Goal: Find specific fact: Find contact information

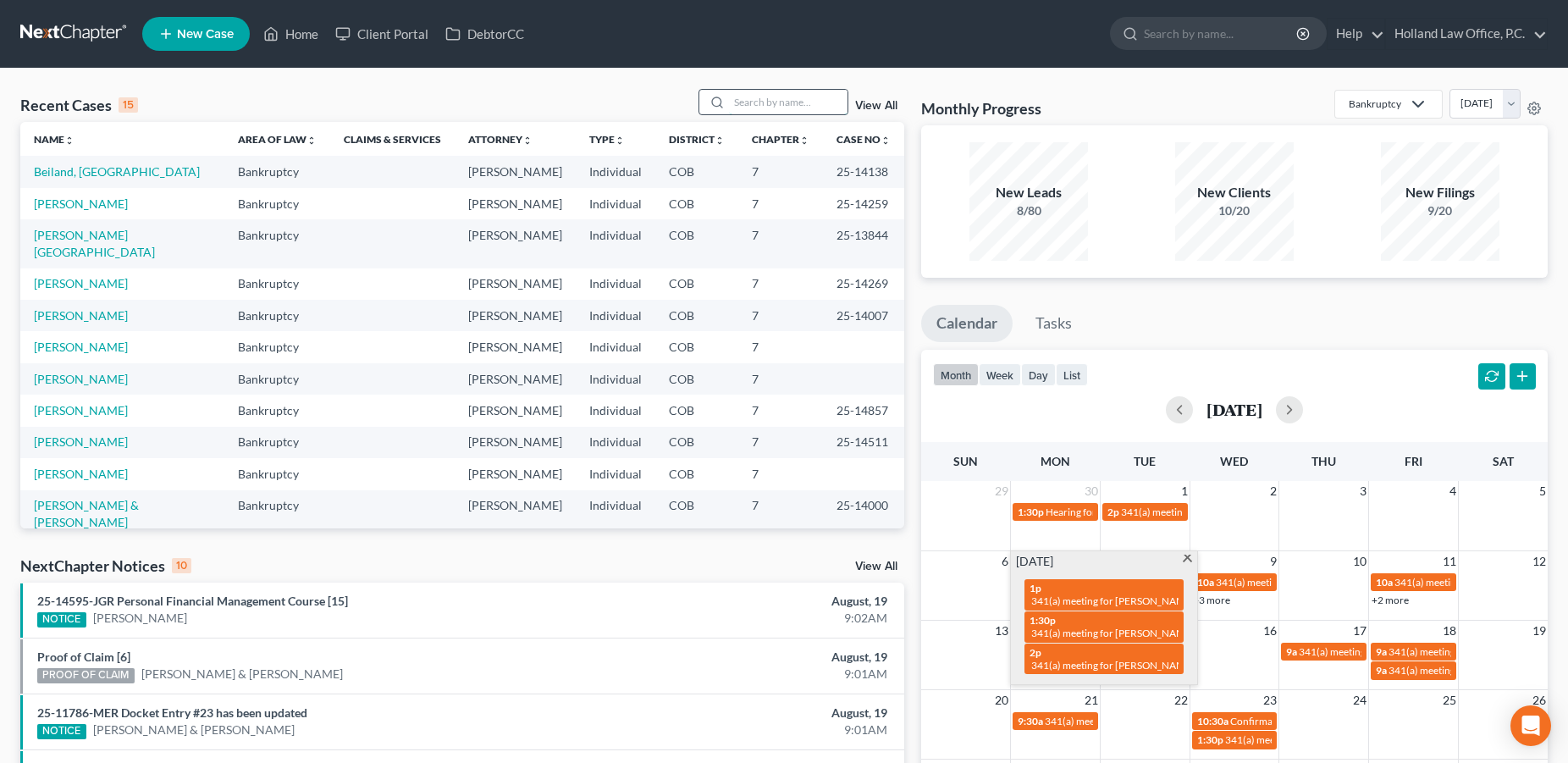
click at [729, 107] on input "search" at bounding box center [788, 102] width 118 height 24
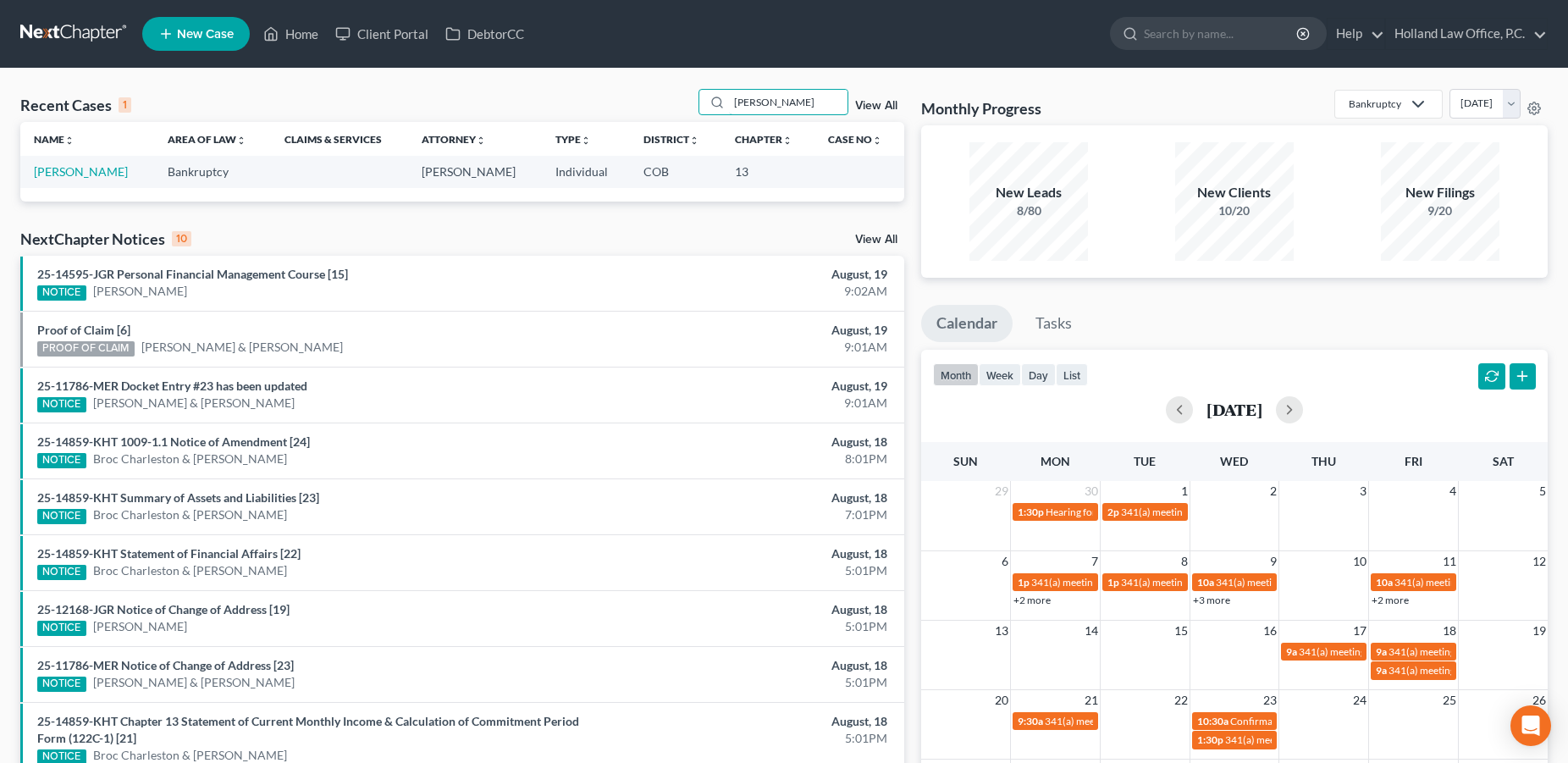
type input "Shovlin"
click at [101, 172] on link "Shovlin, Patricia" at bounding box center [80, 170] width 94 height 14
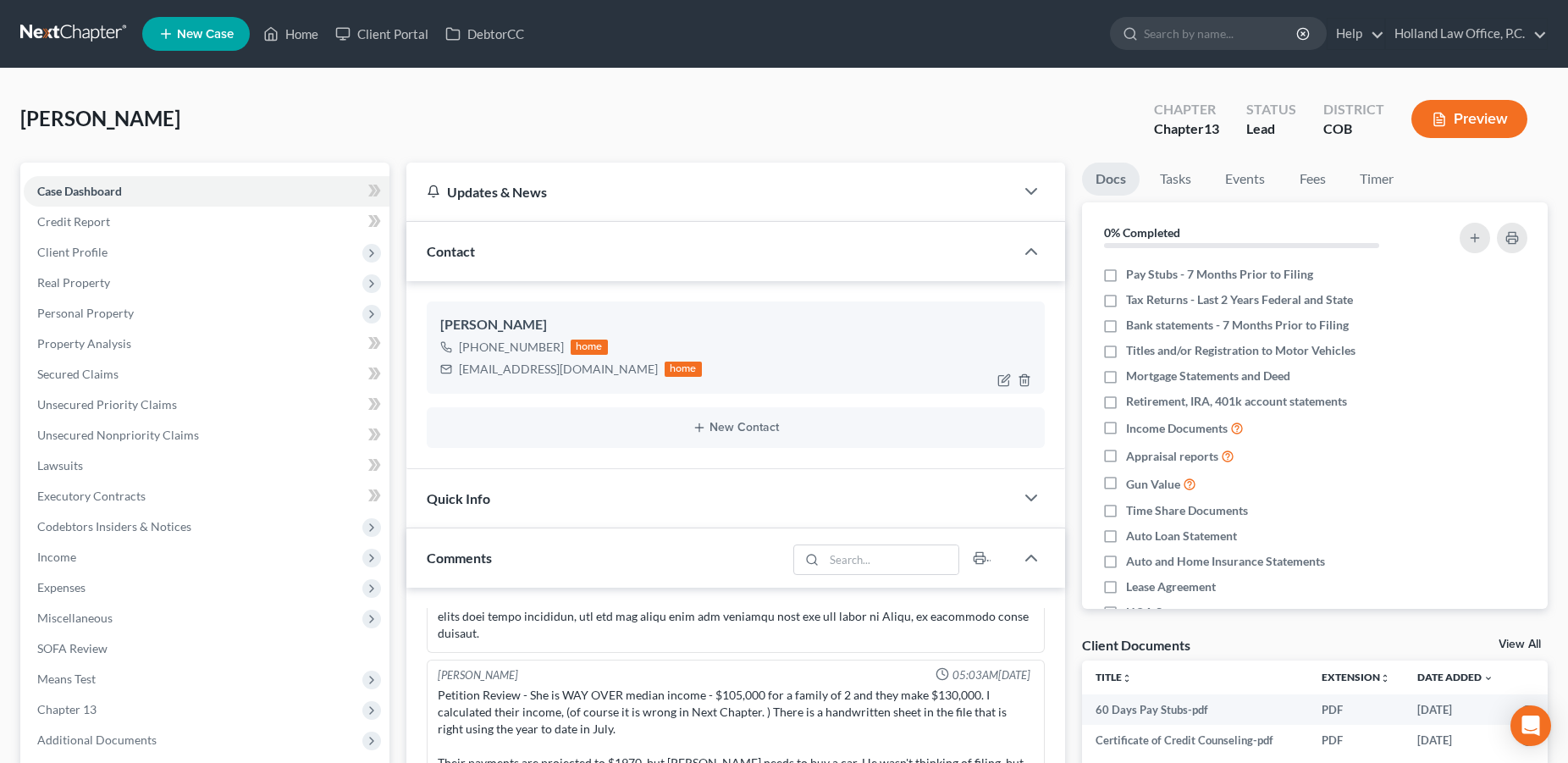
drag, startPoint x: 556, startPoint y: 347, endPoint x: 472, endPoint y: 349, distance: 84.0
click at [472, 349] on div "+1 (970) 699-2270" at bounding box center [511, 347] width 105 height 17
copy div "(970) 699-2270"
click at [304, 30] on link "Home" at bounding box center [291, 34] width 72 height 31
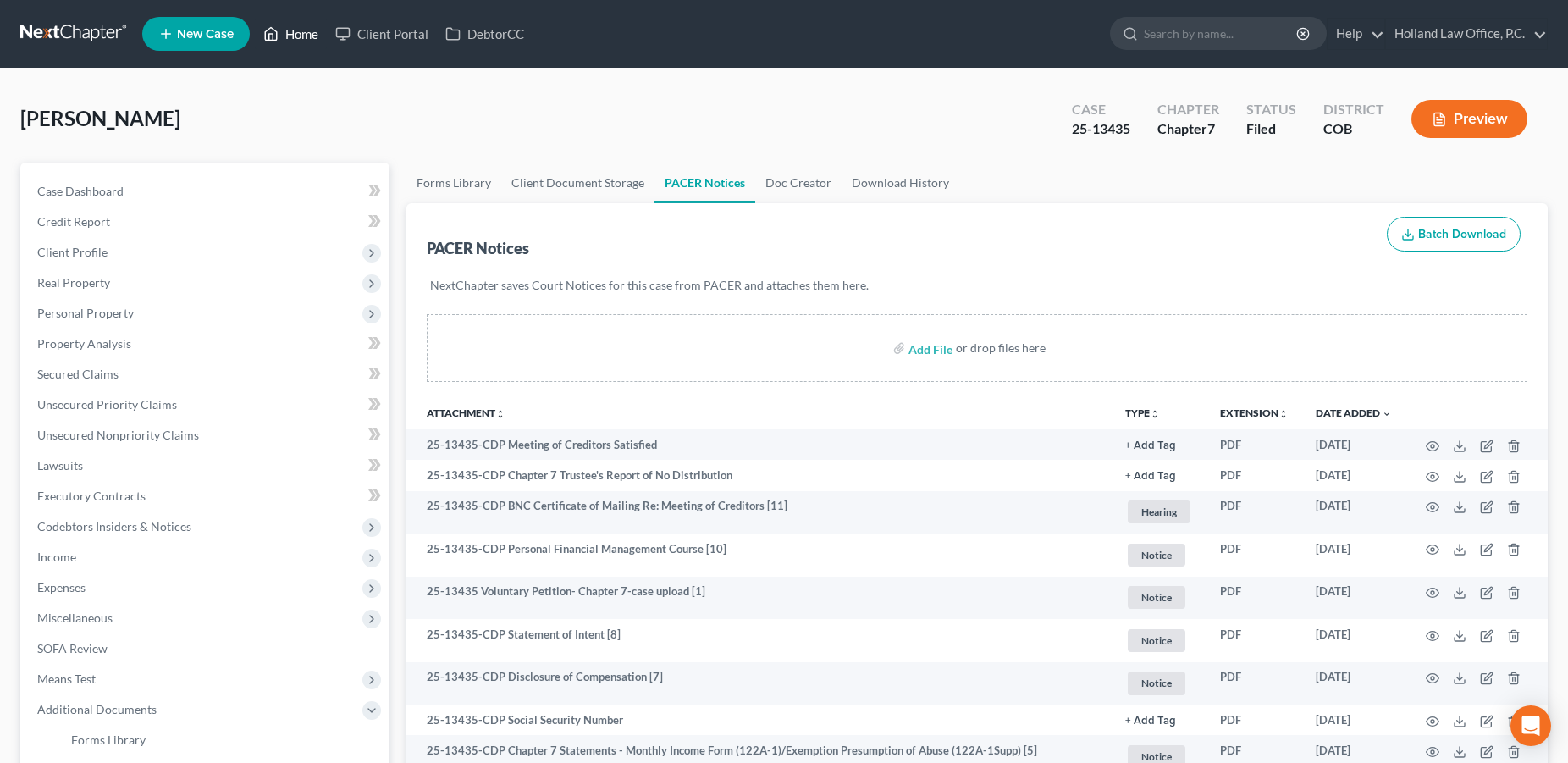
click at [296, 39] on link "Home" at bounding box center [291, 34] width 72 height 31
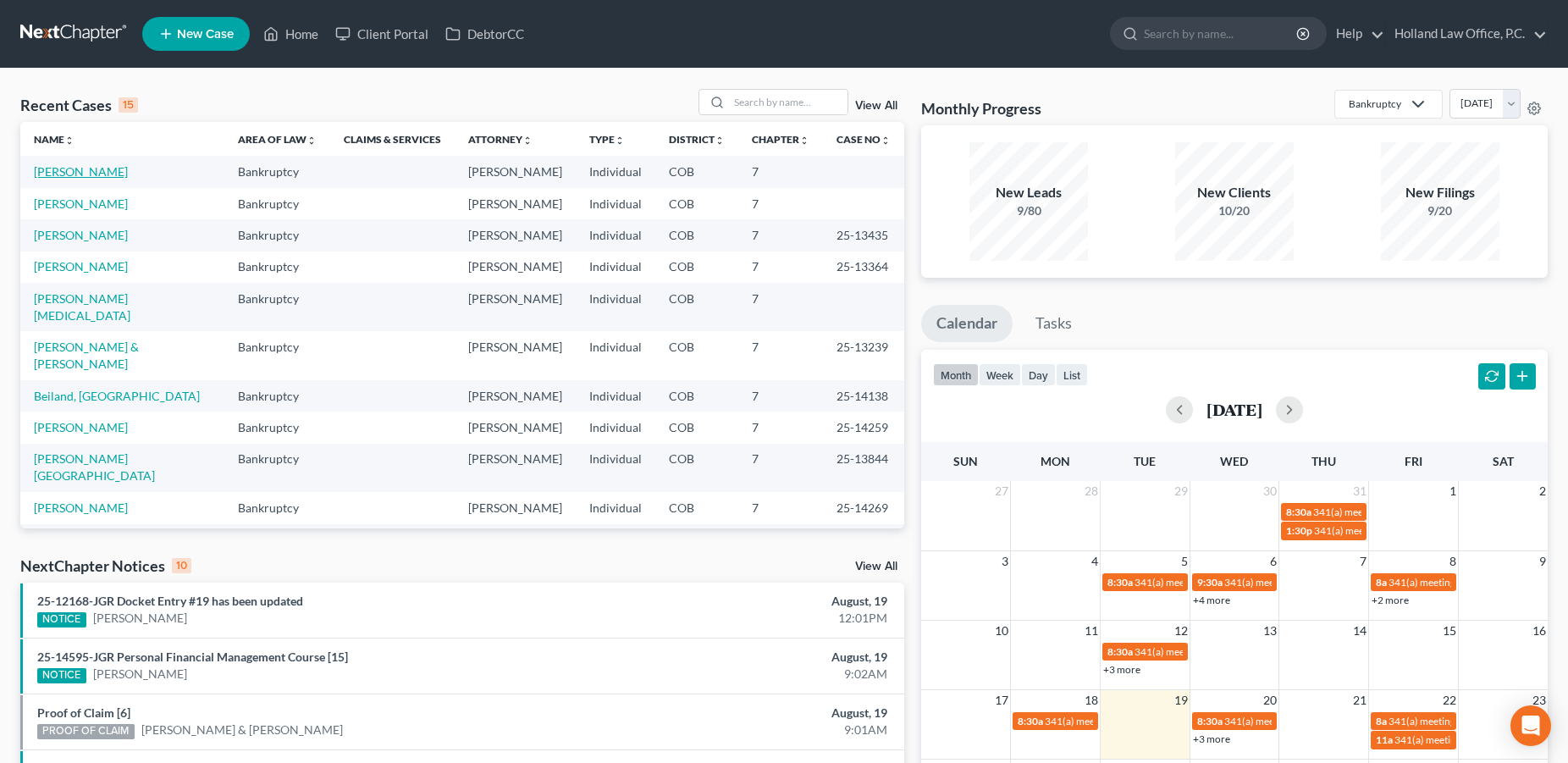
click at [88, 170] on link "Moreno, Alex" at bounding box center [80, 170] width 94 height 14
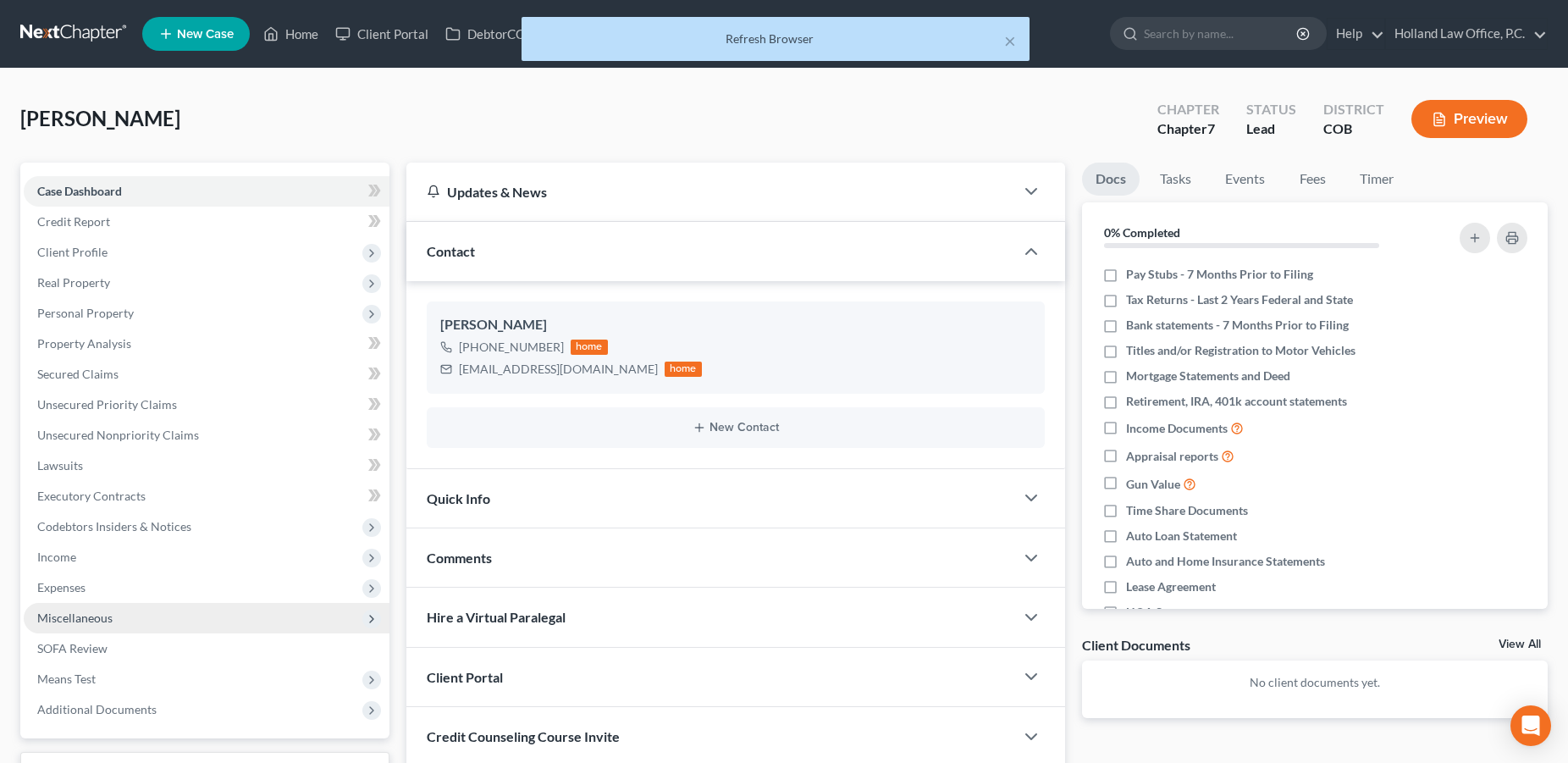
click at [76, 608] on span "Miscellaneous" at bounding box center [206, 618] width 366 height 31
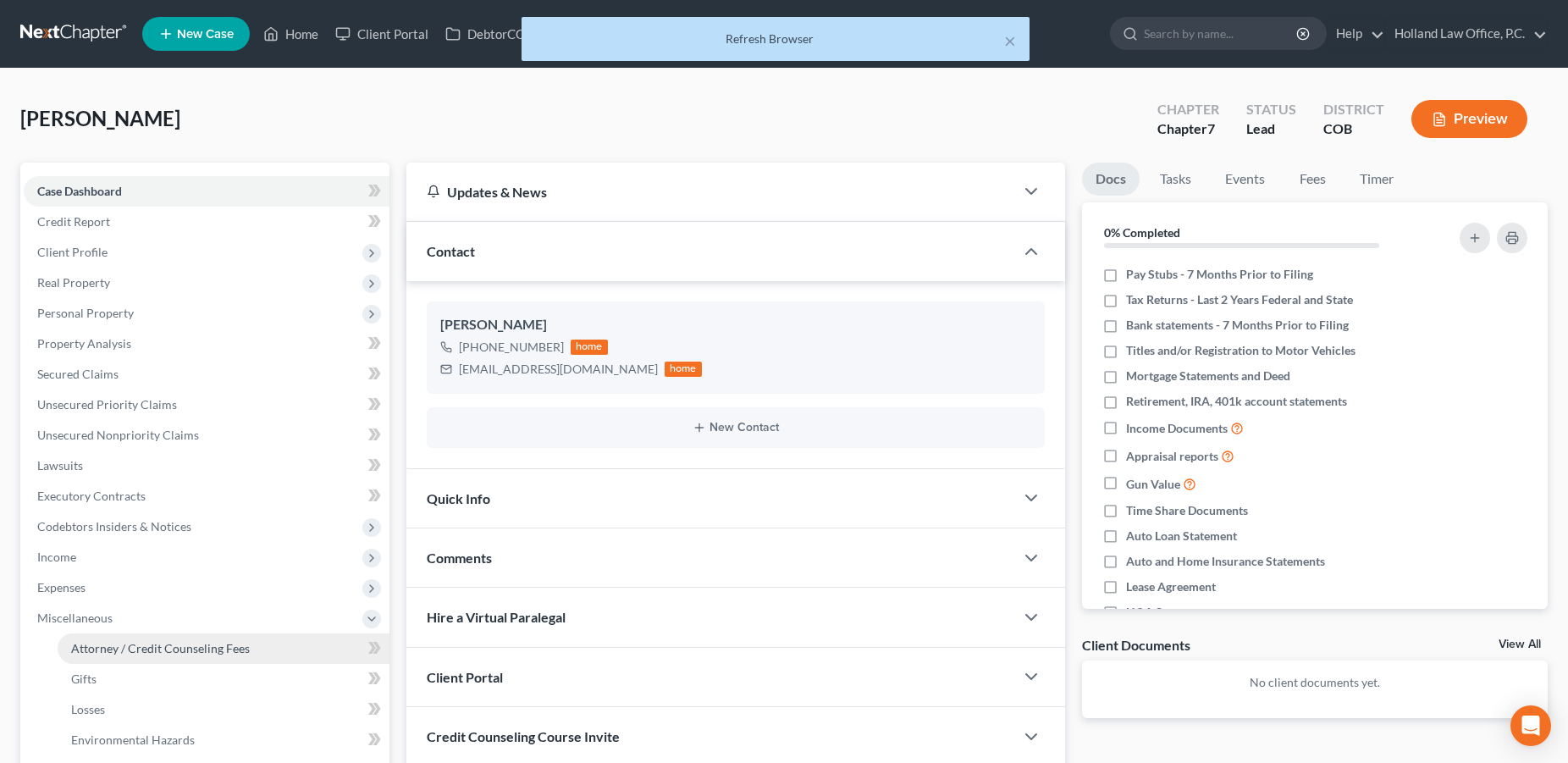
click at [192, 647] on span "Attorney / Credit Counseling Fees" at bounding box center [160, 647] width 179 height 14
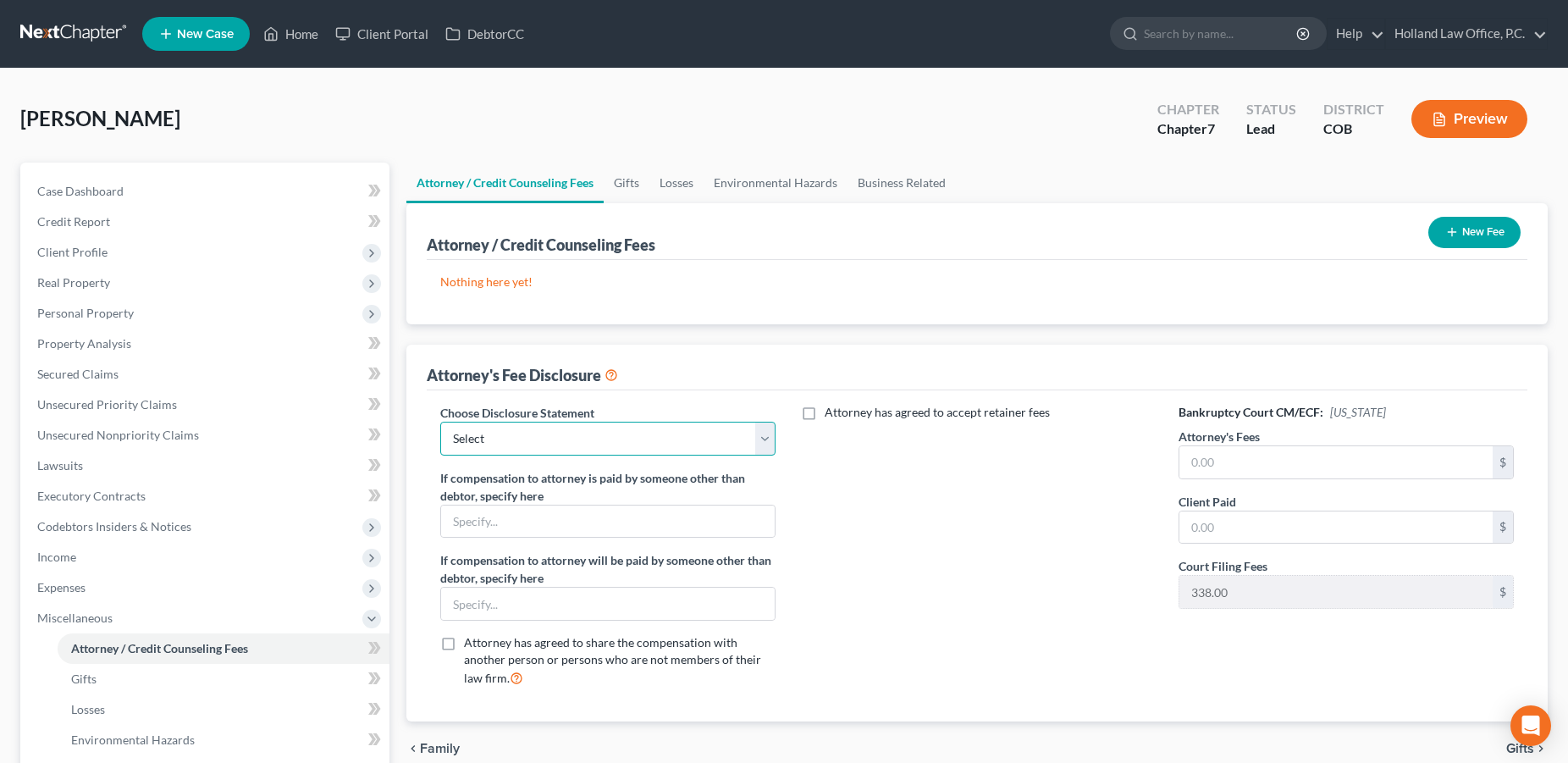
click at [440, 422] on select "Select Disclosure" at bounding box center [608, 439] width 335 height 34
select select "0"
click option "Disclosure" at bounding box center [0, 0] width 0 height 0
click at [1460, 237] on button "New Fee" at bounding box center [1474, 233] width 92 height 32
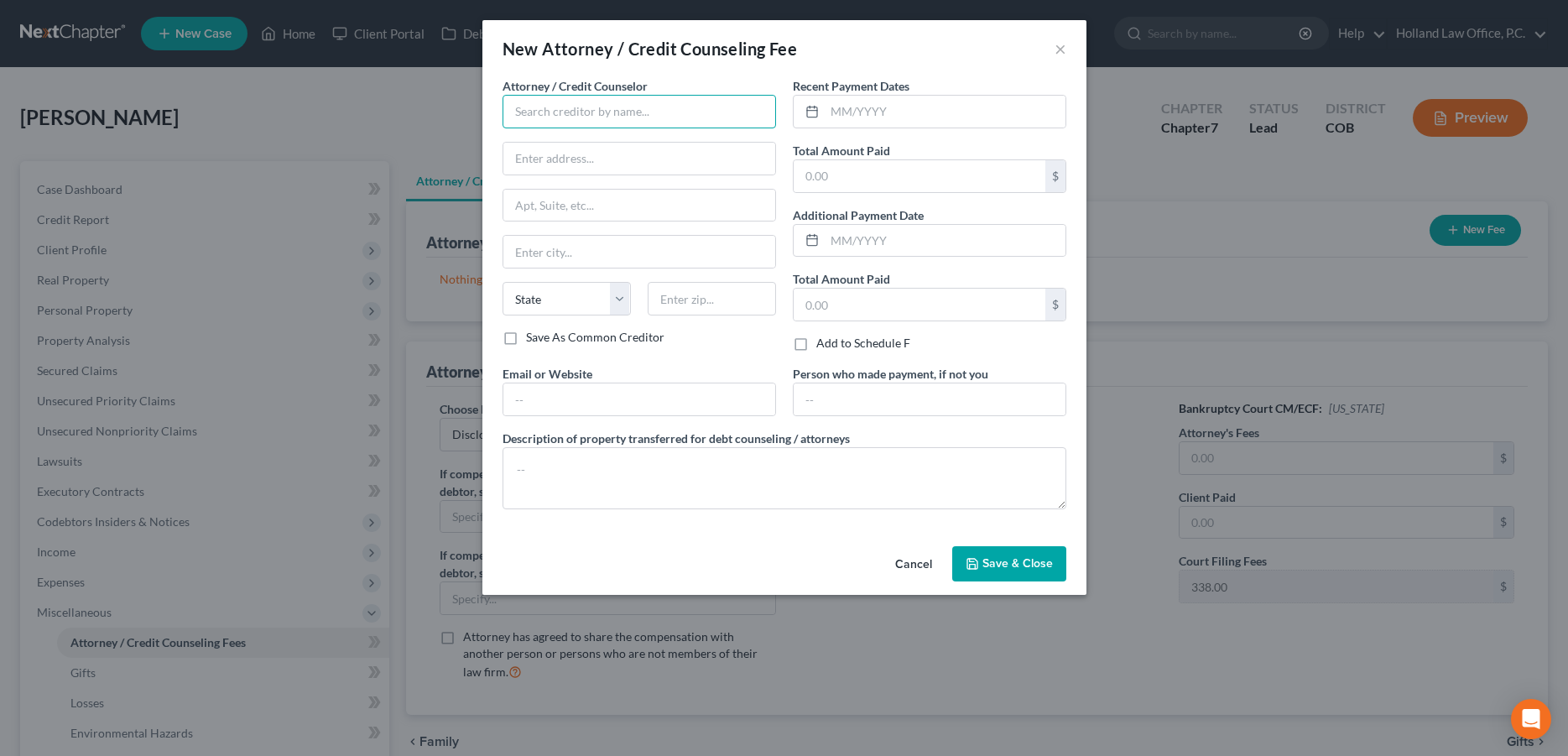
click at [626, 116] on input "text" at bounding box center [640, 112] width 273 height 33
type input "Holland Law Office"
click at [624, 136] on div "Holland Law Office" at bounding box center [603, 141] width 174 height 17
type input "5652 McWhinney Blvd"
type input "Loveland"
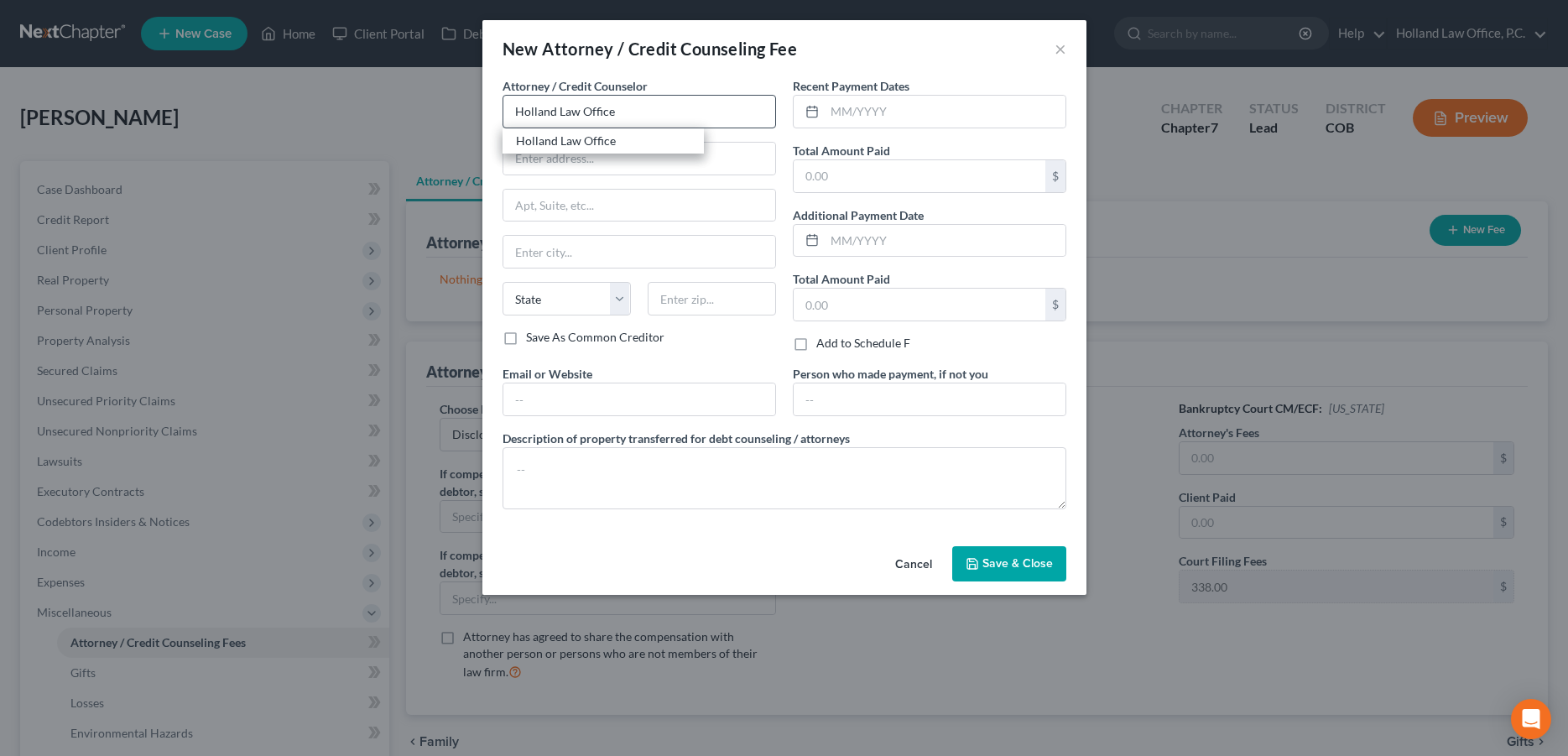
select select "5"
type input "80538"
click at [888, 122] on input "text" at bounding box center [945, 112] width 241 height 32
type input "8/19/2025"
click at [853, 158] on label "Total Amount Paid" at bounding box center [841, 150] width 97 height 18
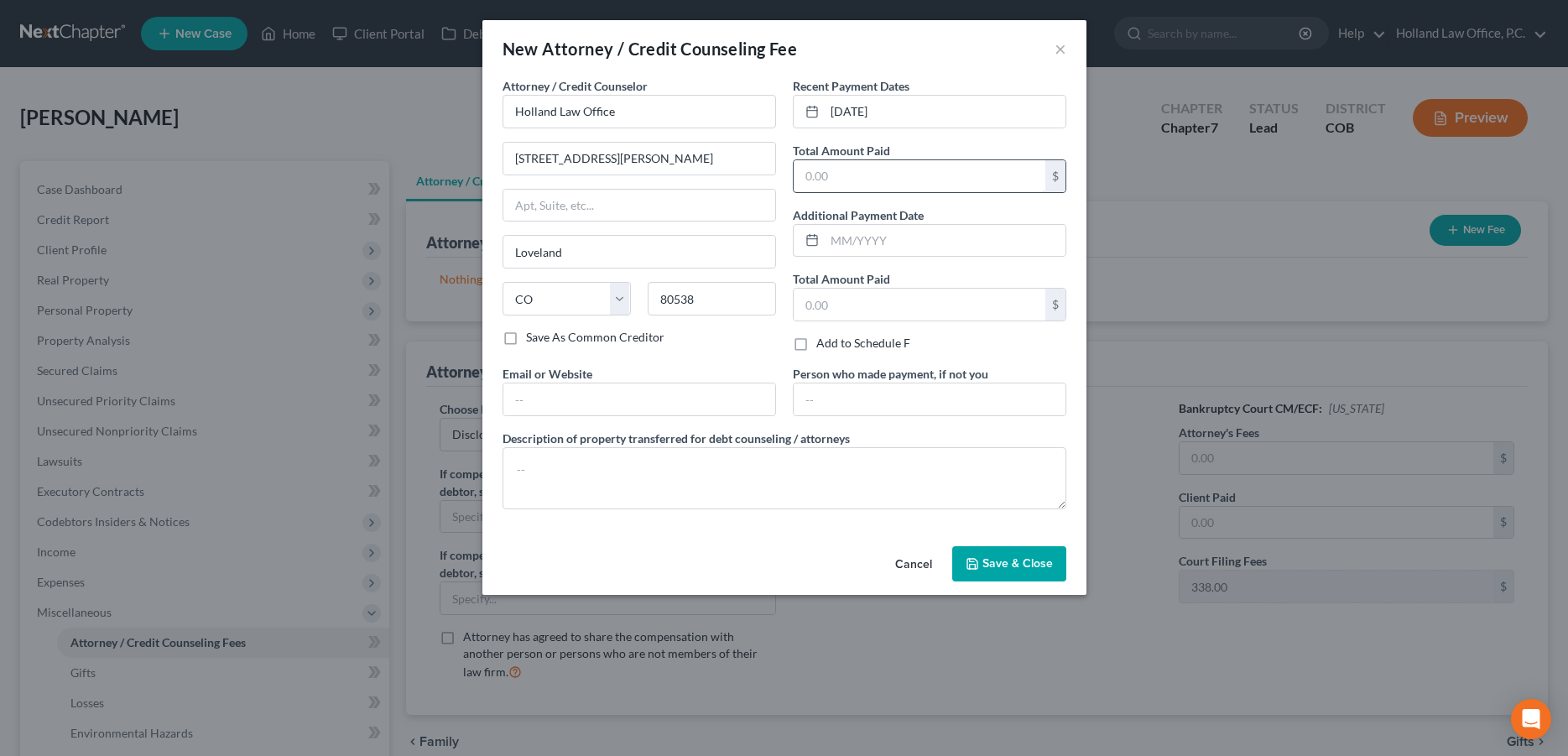
click at [850, 168] on input "text" at bounding box center [919, 176] width 252 height 32
type input "3,400"
click at [599, 483] on textarea at bounding box center [784, 478] width 564 height 62
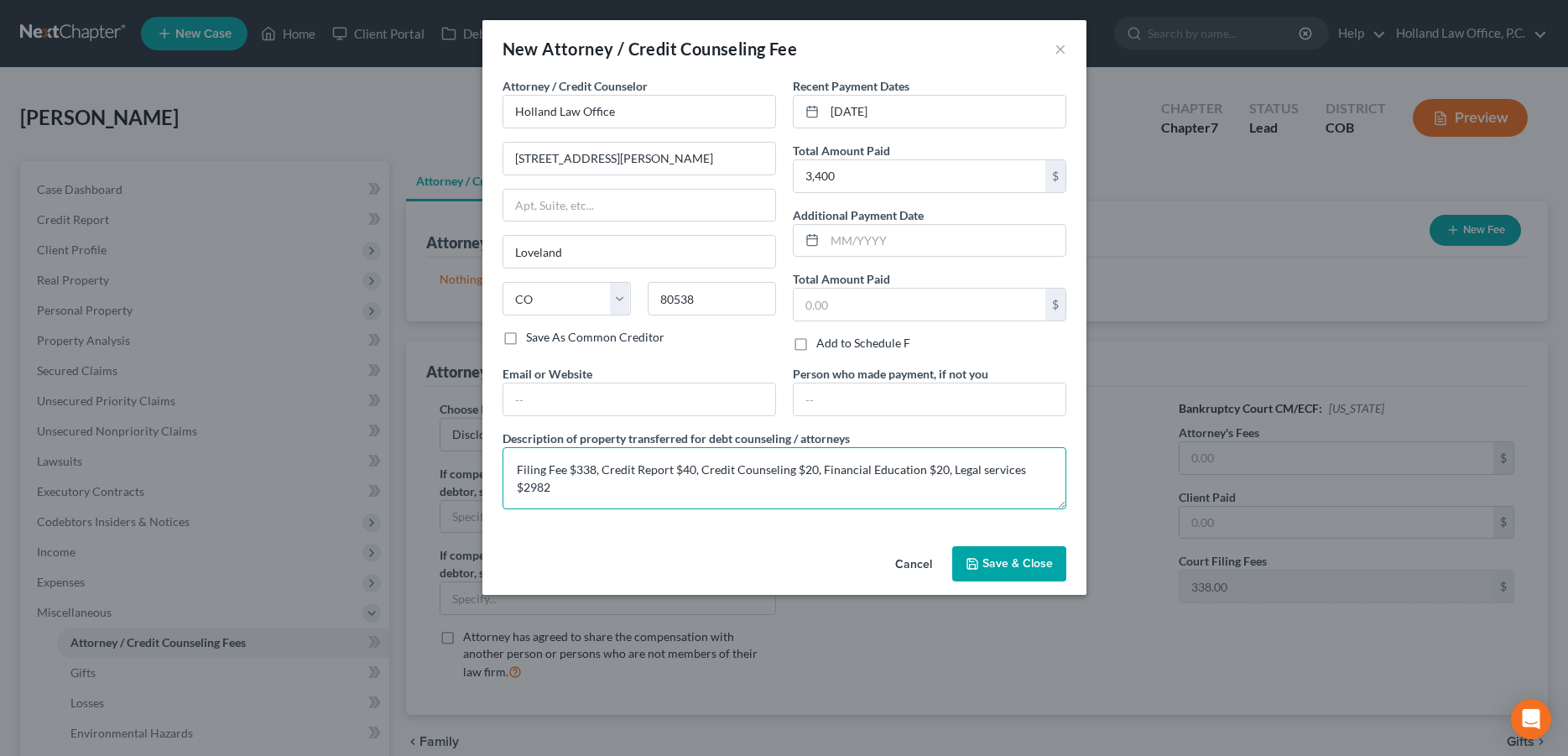
type textarea "Filing Fee $338, Credit Report $40, Credit Counseling $20, Financial Education …"
click at [1007, 545] on div "Cancel Save & Close" at bounding box center [784, 568] width 604 height 55
drag, startPoint x: 1023, startPoint y: 552, endPoint x: 1152, endPoint y: 440, distance: 170.8
click at [1023, 553] on button "Save & Close" at bounding box center [1010, 564] width 114 height 35
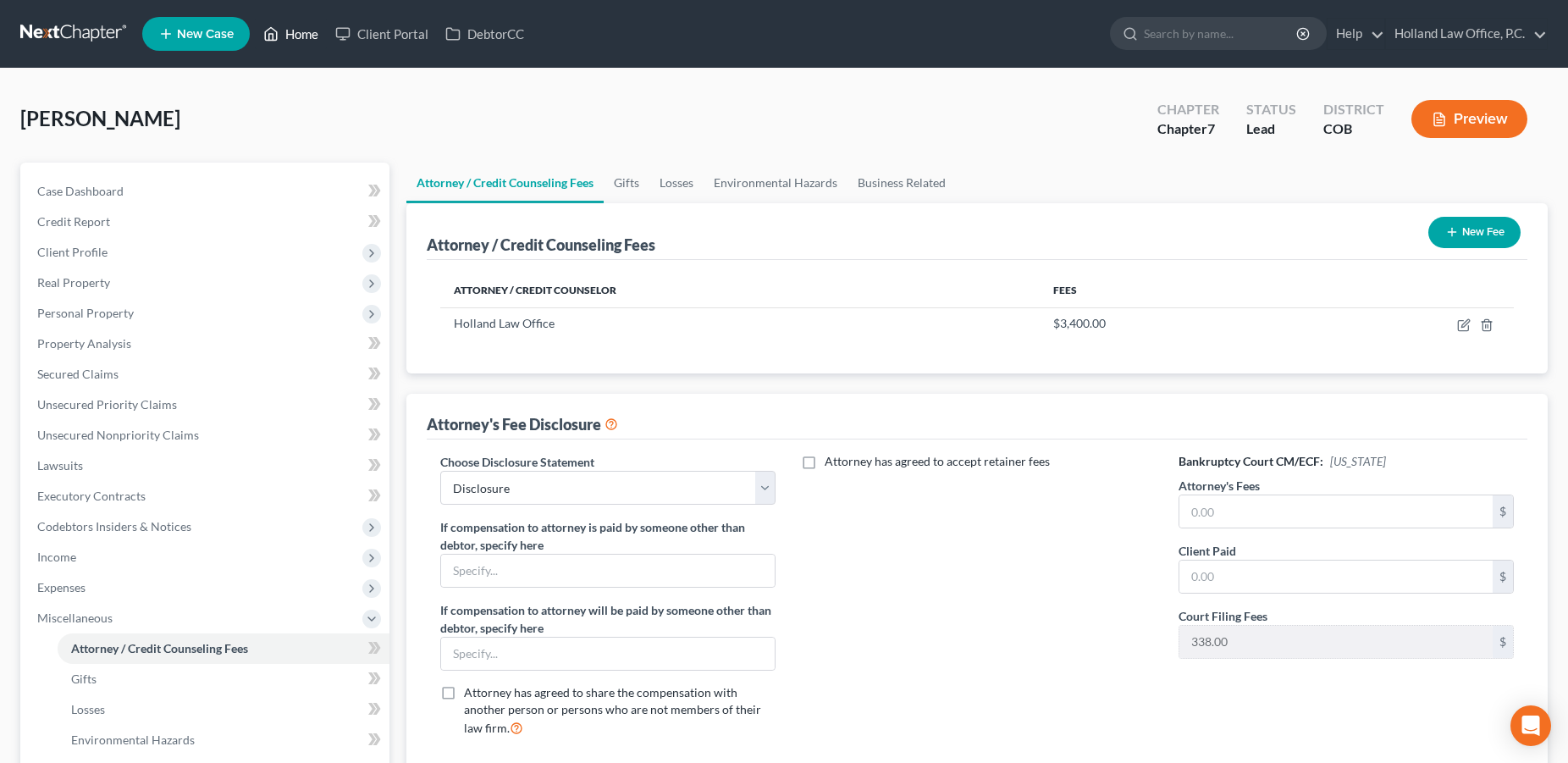
click at [304, 39] on link "Home" at bounding box center [291, 34] width 72 height 31
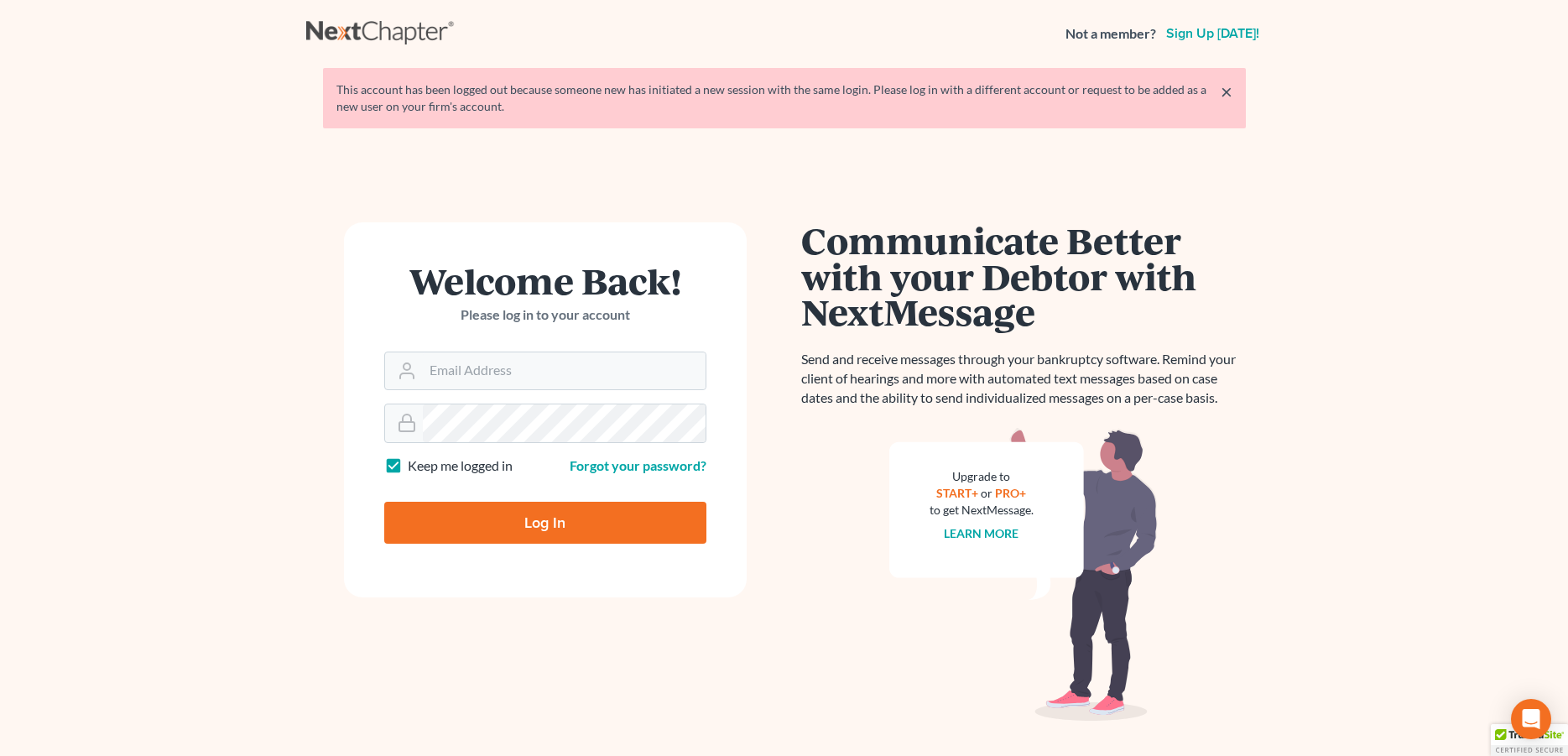
click at [472, 511] on input "Log In" at bounding box center [545, 522] width 322 height 42
type input "Thinking..."
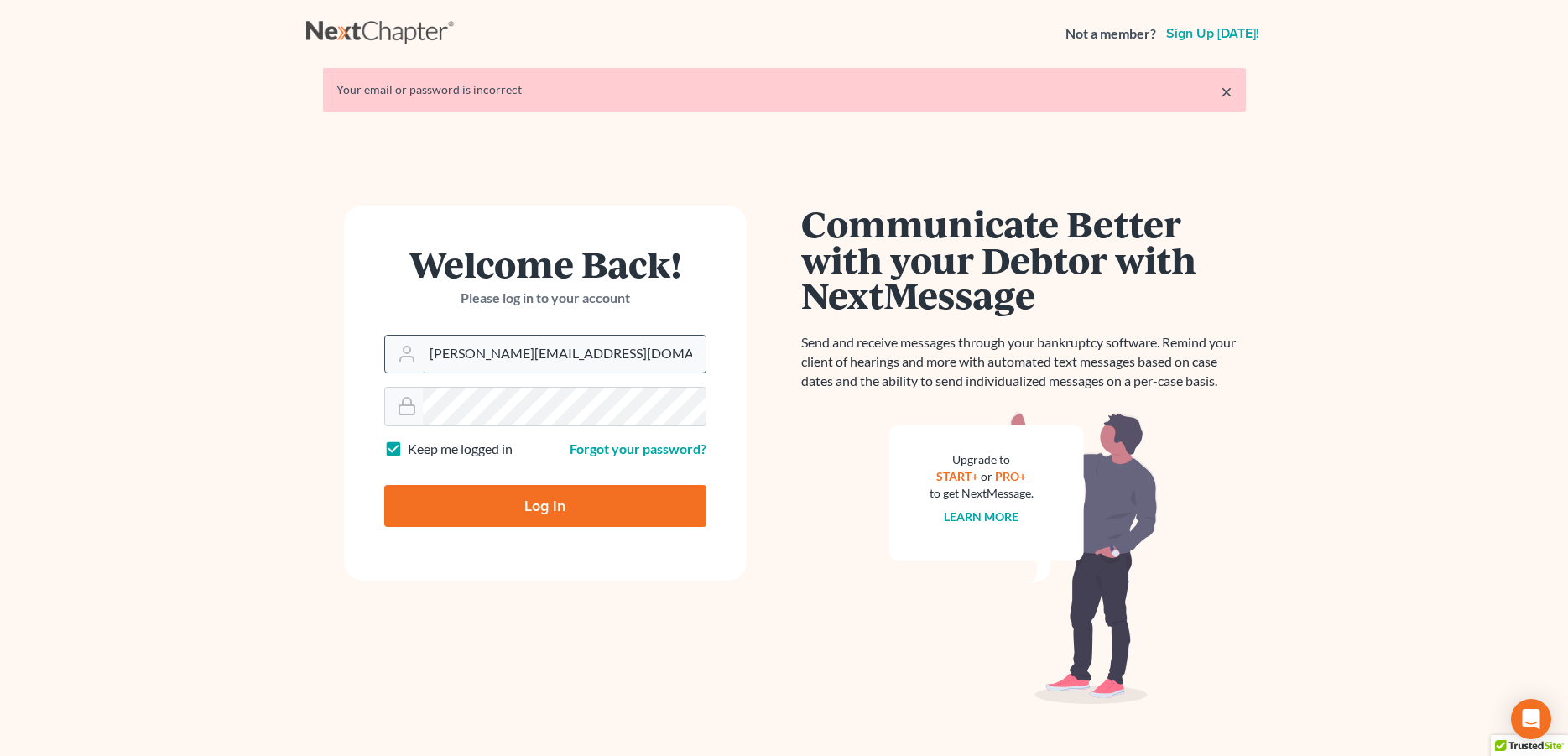
click at [496, 373] on input "[PERSON_NAME][EMAIL_ADDRESS][DOMAIN_NAME]" at bounding box center [564, 354] width 282 height 37
type input "donna@hollandlaw970.com"
click at [478, 492] on input "Log In" at bounding box center [545, 506] width 322 height 42
type input "Thinking..."
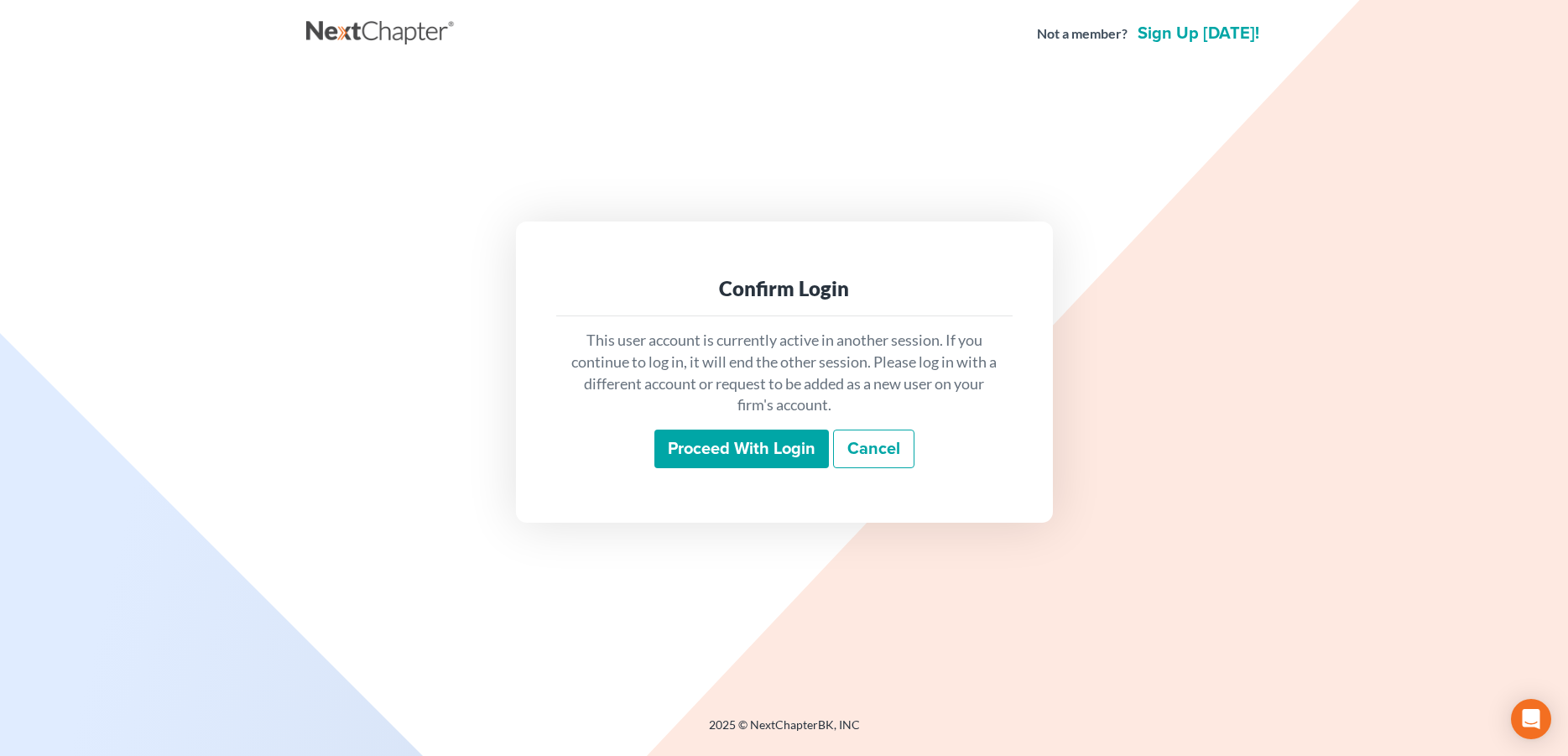
click at [699, 445] on input "Proceed with login" at bounding box center [741, 450] width 174 height 39
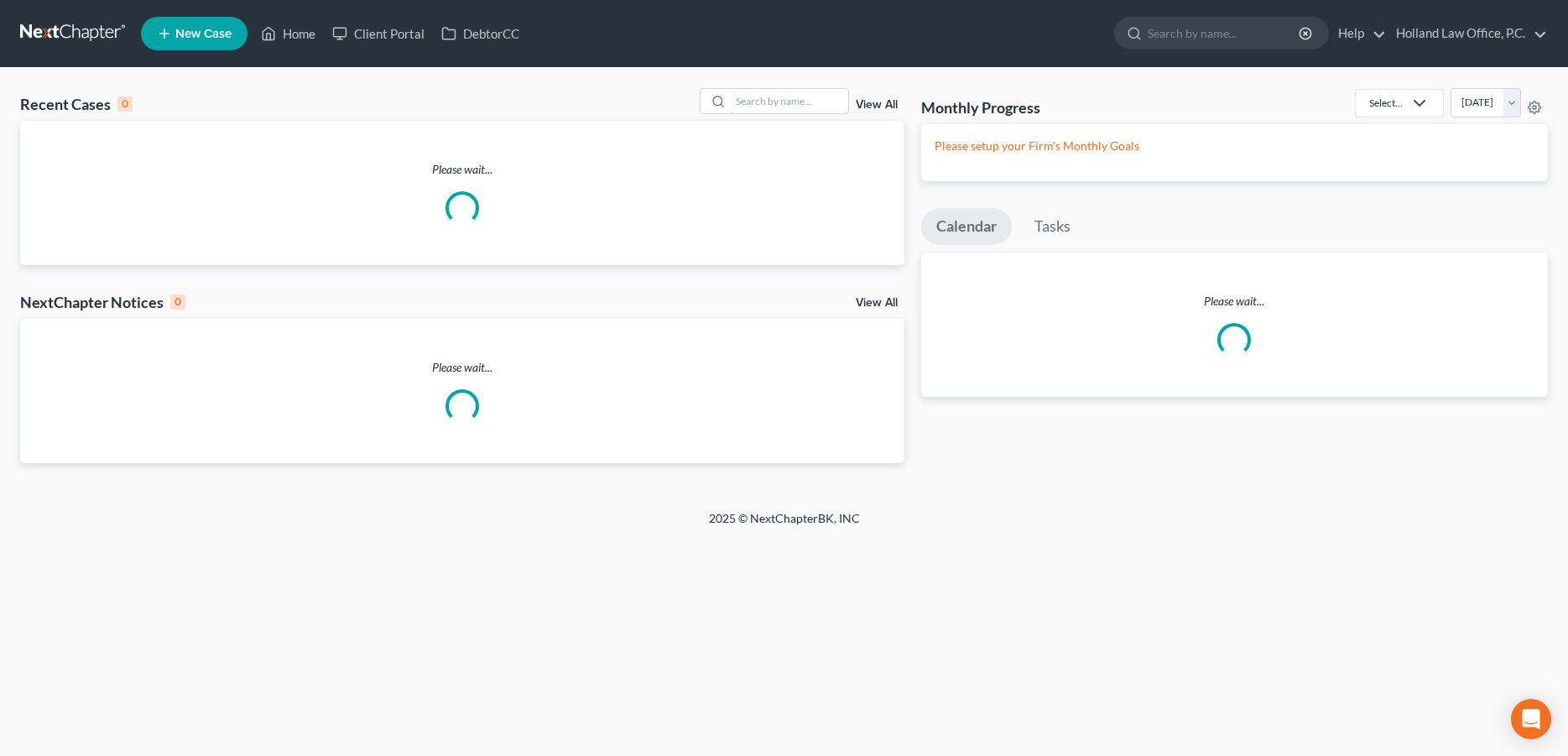
click at [754, 97] on input "search" at bounding box center [789, 101] width 117 height 24
click at [742, 108] on input "search" at bounding box center [789, 101] width 117 height 24
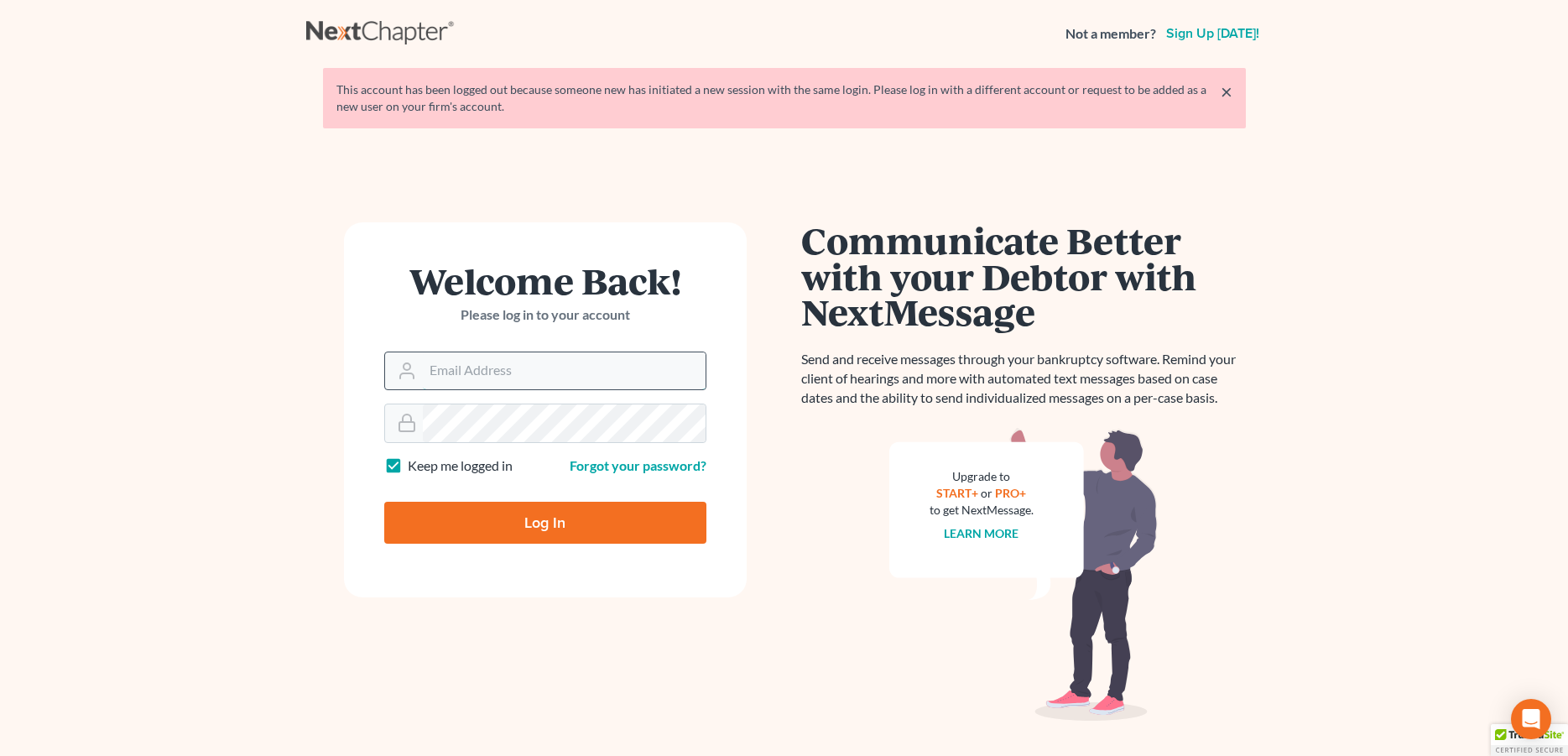
drag, startPoint x: 0, startPoint y: 0, endPoint x: 482, endPoint y: 375, distance: 610.7
click at [482, 374] on input "Email Address" at bounding box center [564, 371] width 282 height 37
type input "[PERSON_NAME][EMAIL_ADDRESS][DOMAIN_NAME]"
click at [492, 519] on input "Log In" at bounding box center [545, 522] width 322 height 42
type input "Thinking..."
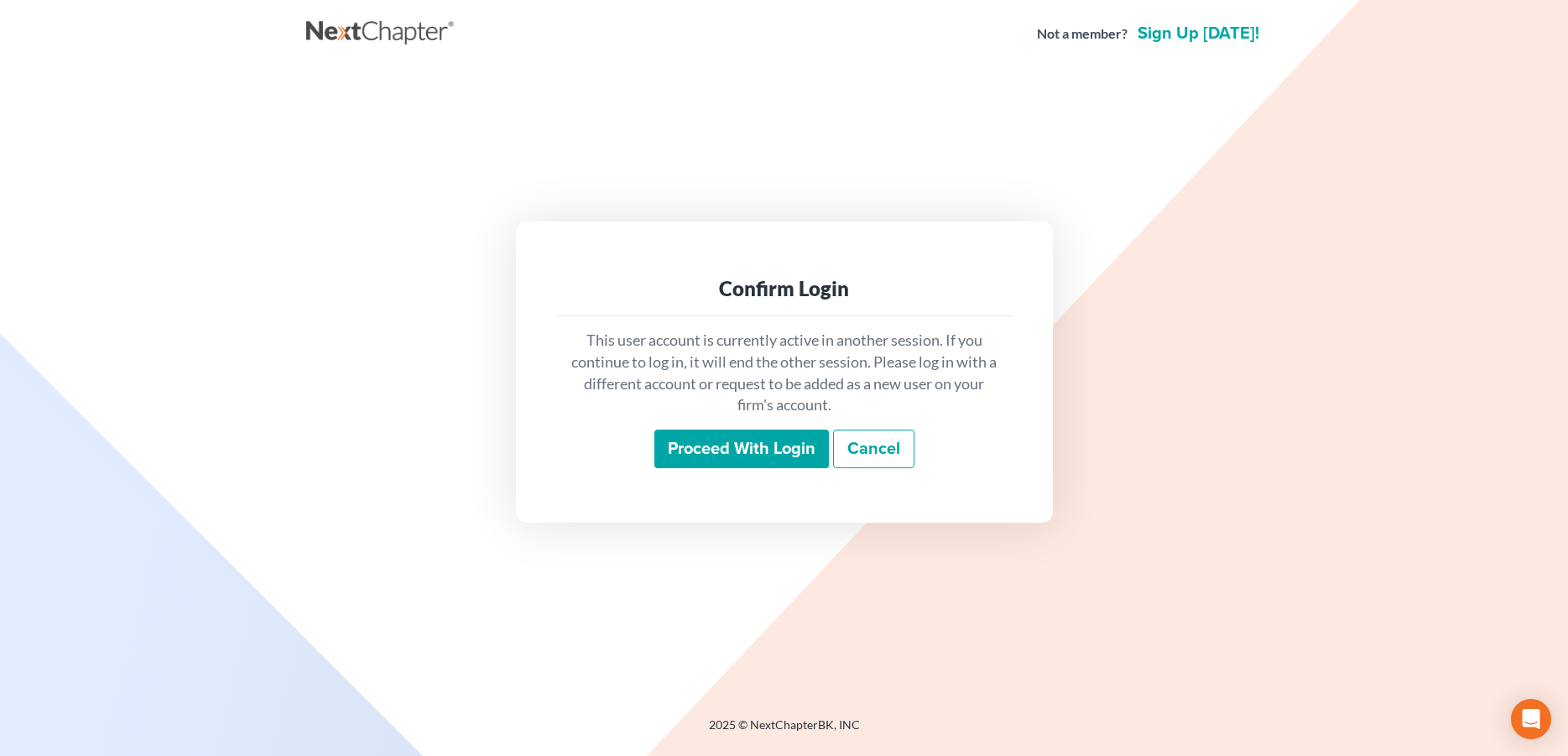
click at [699, 461] on input "Proceed with login" at bounding box center [741, 450] width 174 height 39
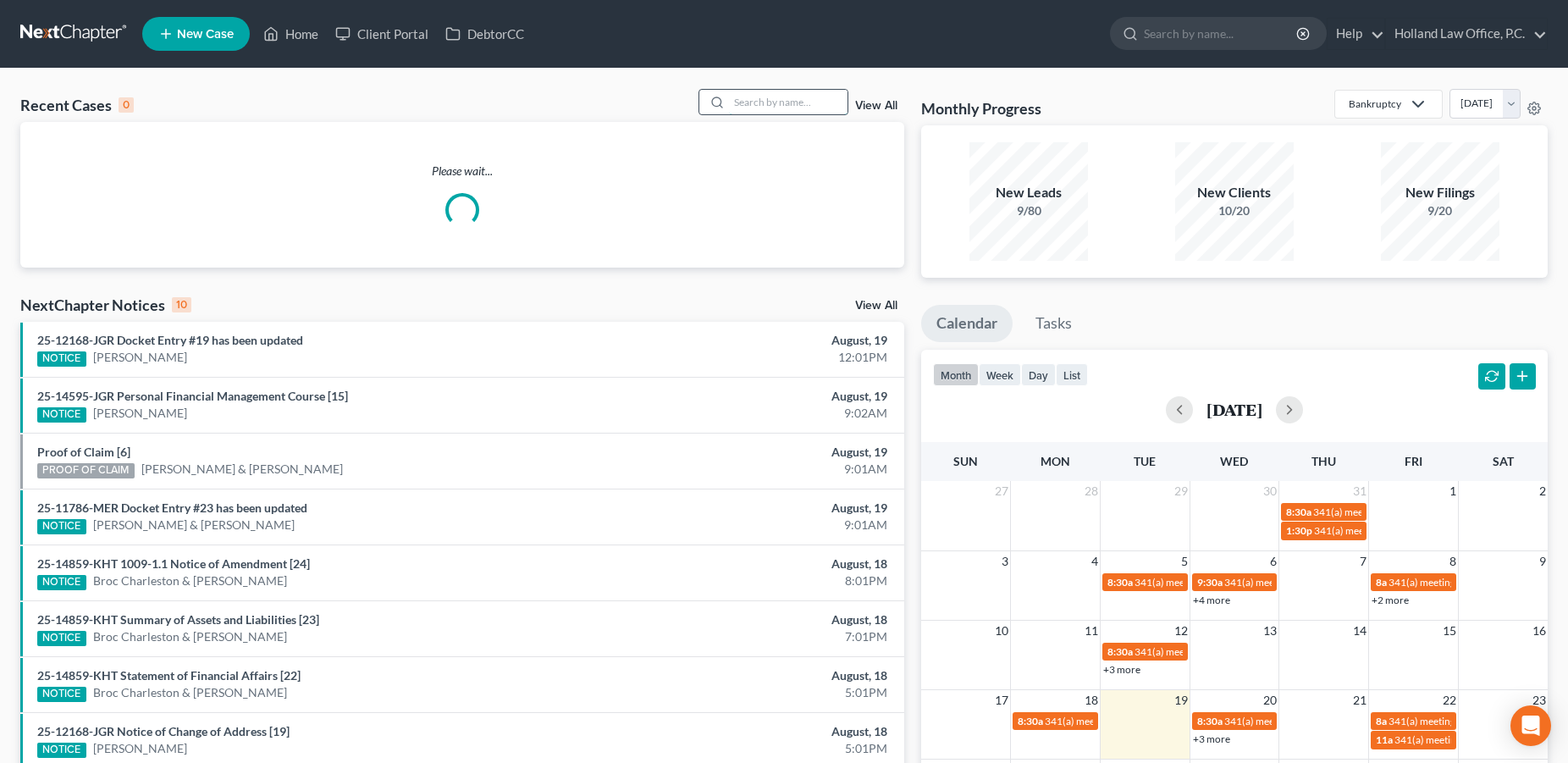
click at [761, 98] on input "search" at bounding box center [788, 102] width 118 height 24
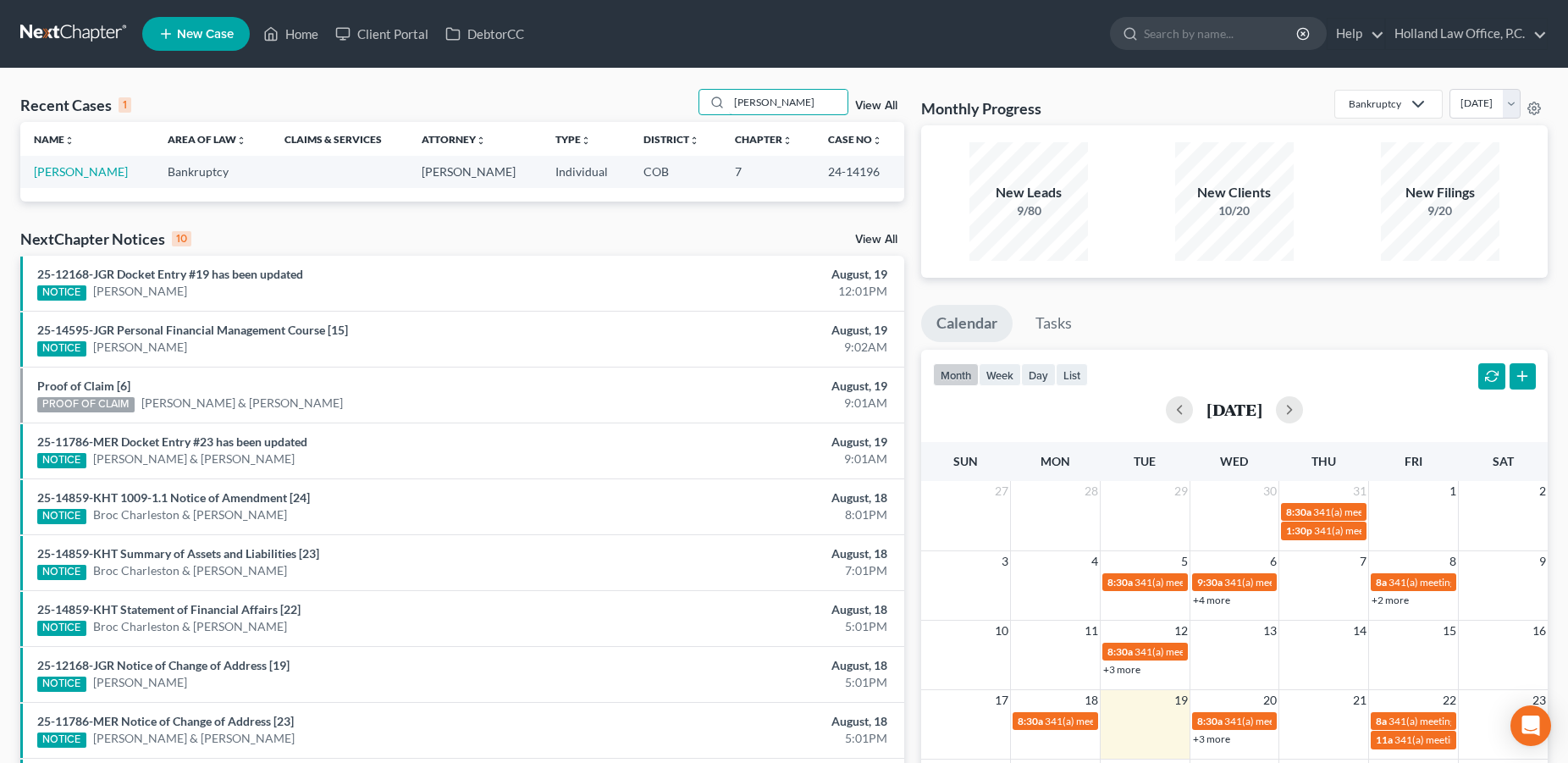
type input "[PERSON_NAME]"
